Goal: Task Accomplishment & Management: Manage account settings

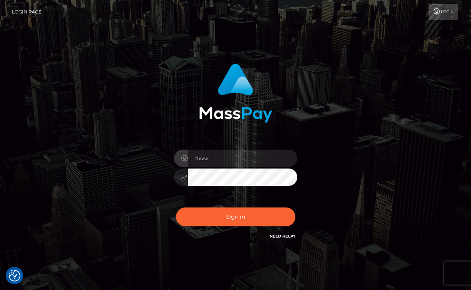
type input "those"
click at [285, 233] on h6 "Need Help?" at bounding box center [283, 235] width 26 height 7
click at [285, 236] on link "Need Help?" at bounding box center [283, 235] width 26 height 5
click at [288, 236] on link "Need Help?" at bounding box center [283, 235] width 26 height 5
click at [451, 12] on link "Login" at bounding box center [443, 12] width 29 height 16
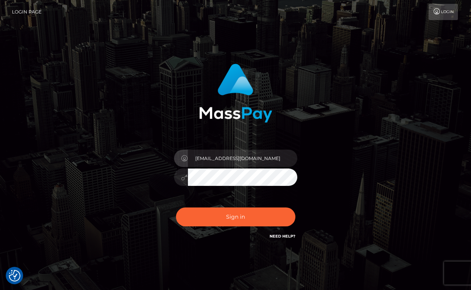
type input "[EMAIL_ADDRESS][DOMAIN_NAME]"
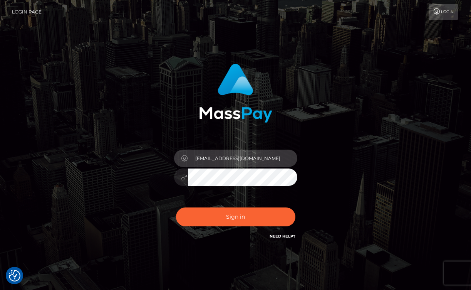
click at [275, 161] on input "[EMAIL_ADDRESS][DOMAIN_NAME]" at bounding box center [242, 158] width 109 height 17
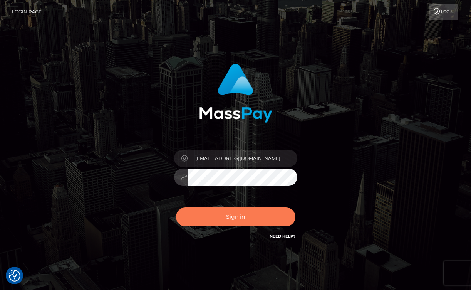
click at [245, 221] on button "Sign in" at bounding box center [235, 216] width 119 height 19
